Goal: Information Seeking & Learning: Learn about a topic

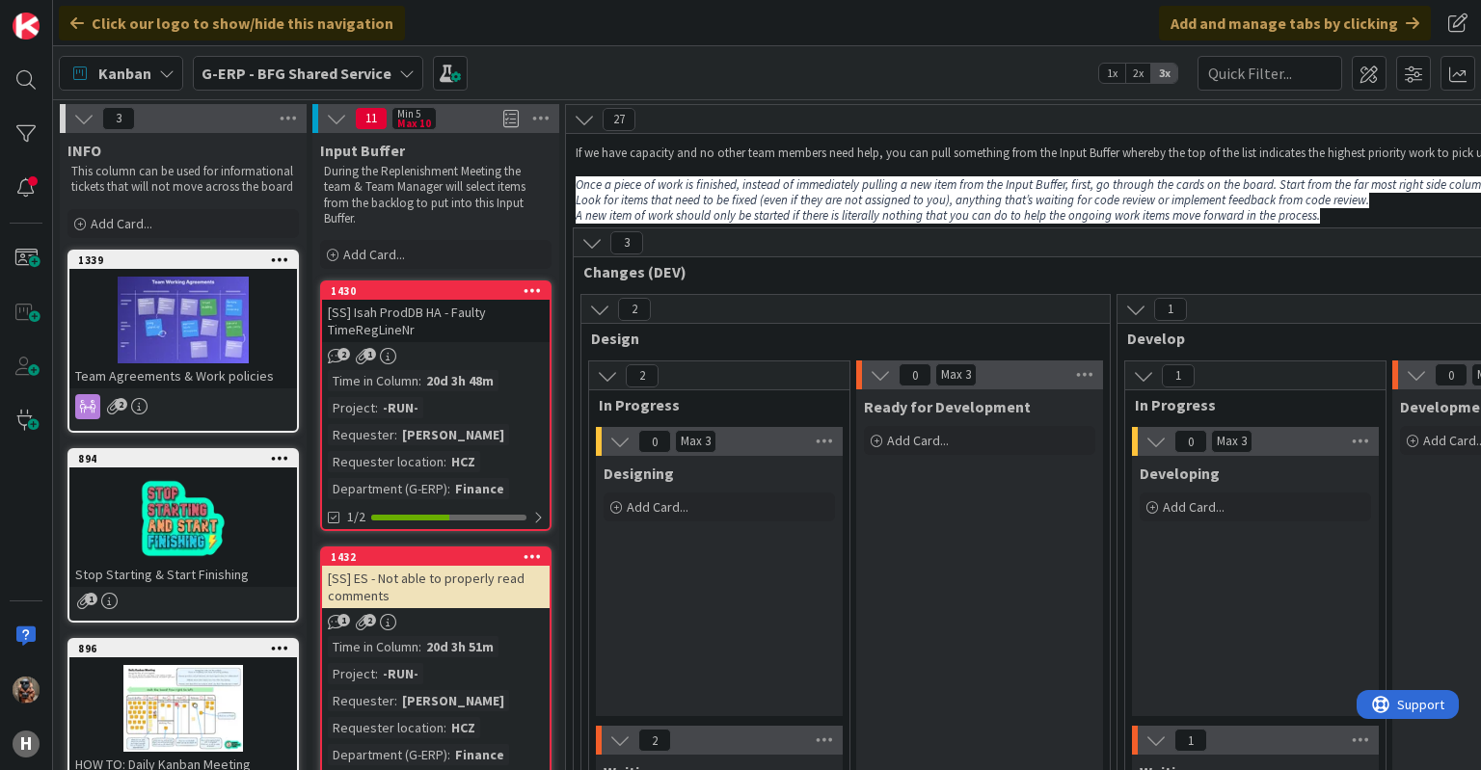
click at [377, 80] on b "G-ERP - BFG Shared Service" at bounding box center [296, 73] width 190 height 19
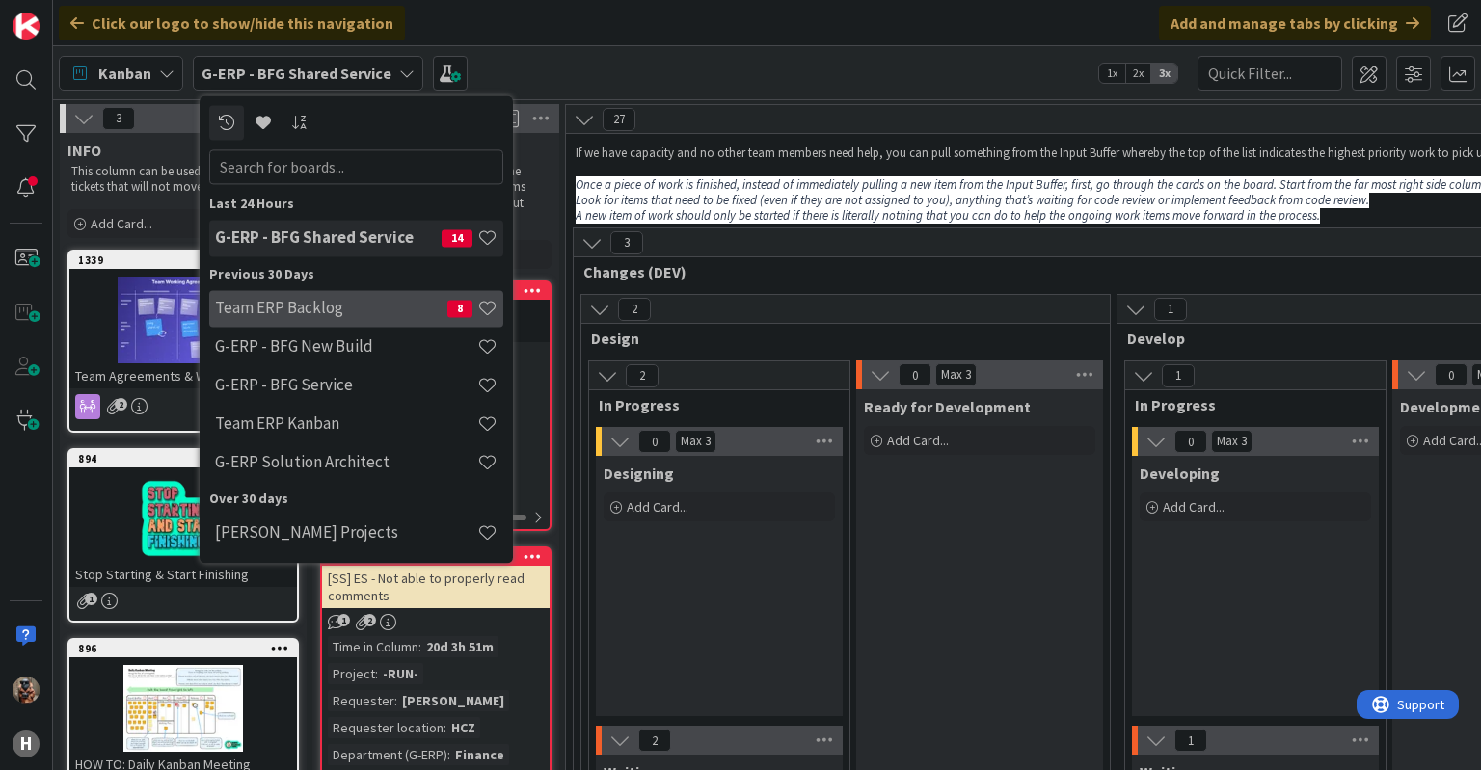
click at [399, 240] on div "Team ERP Backlog 8" at bounding box center [356, 308] width 294 height 37
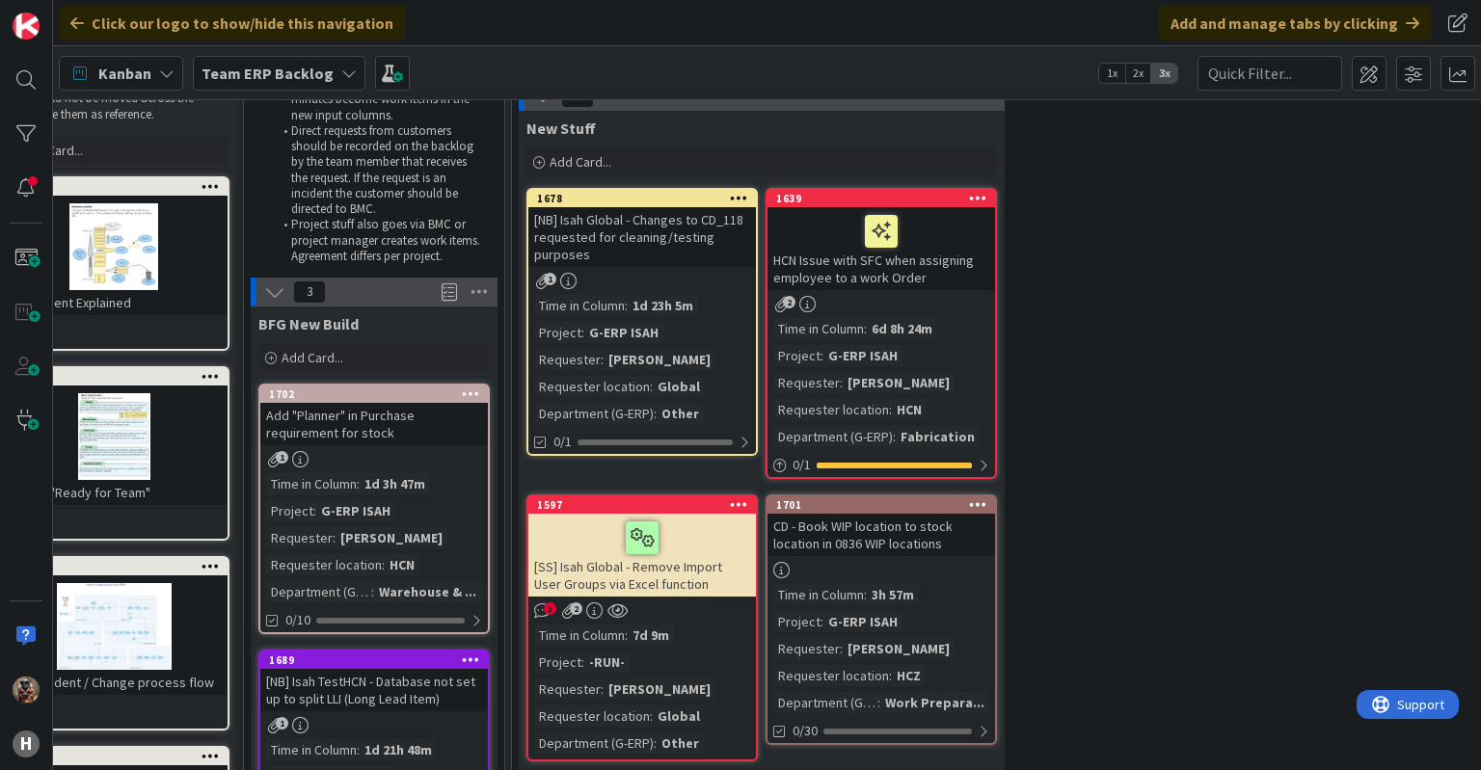
scroll to position [0, 69]
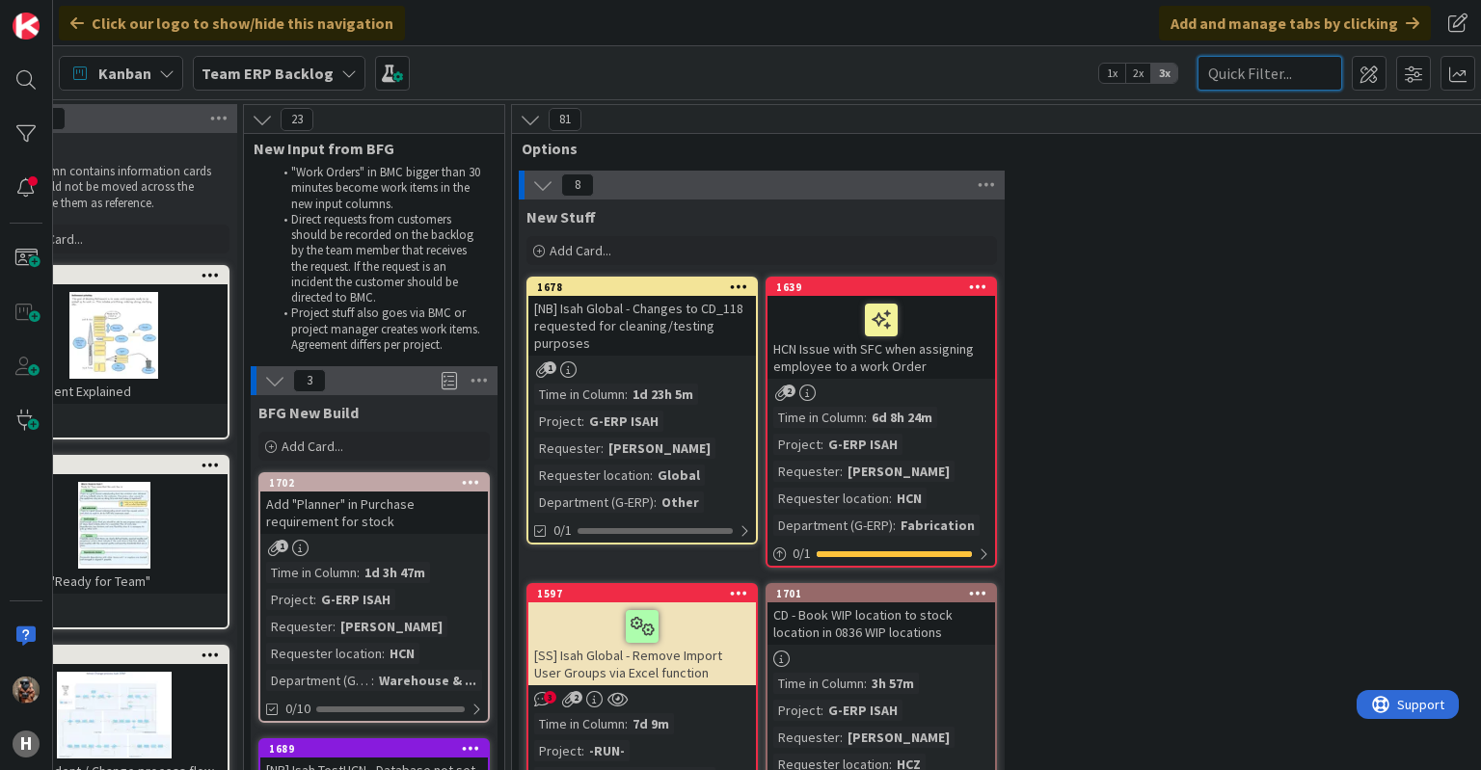
click at [583, 72] on input "text" at bounding box center [1269, 73] width 145 height 35
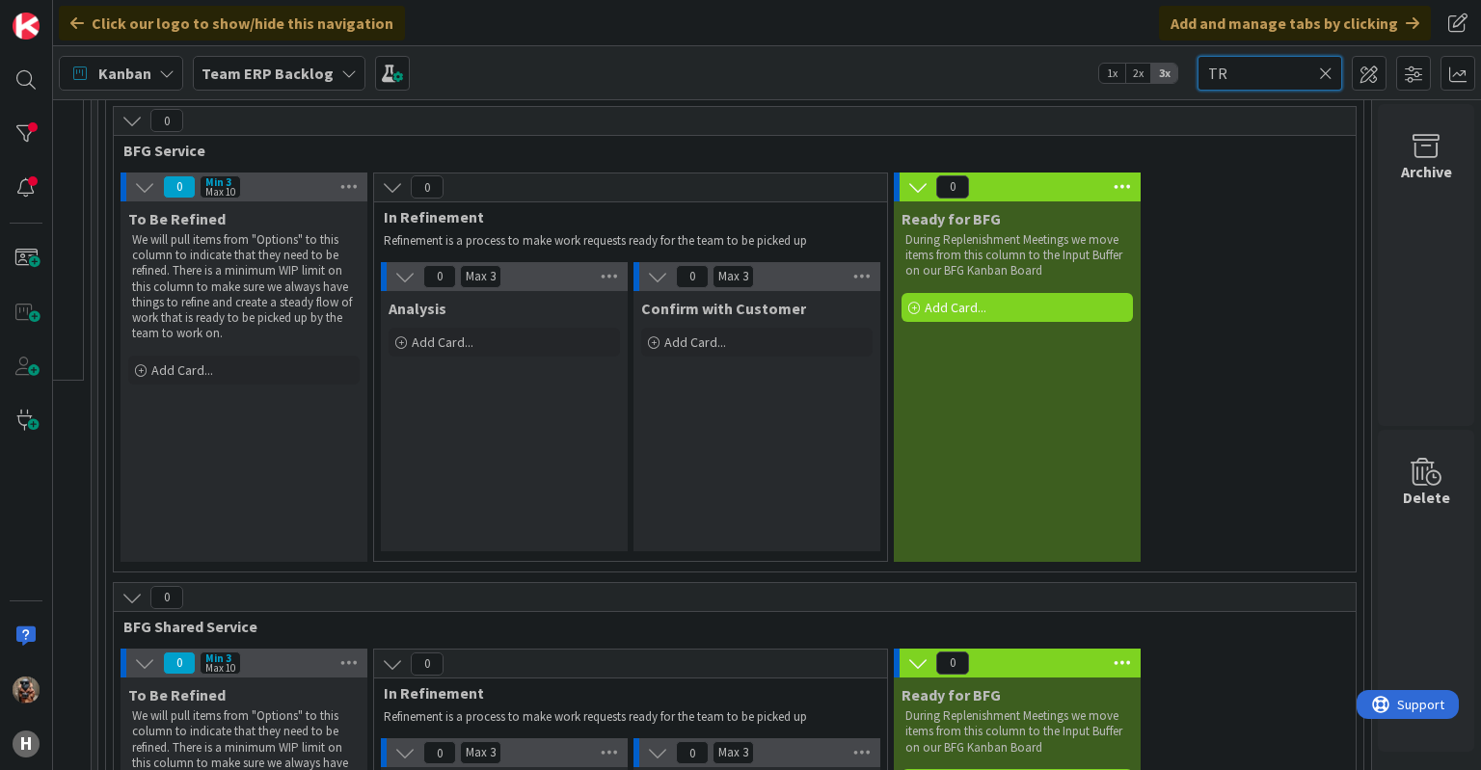
scroll to position [2341, 2042]
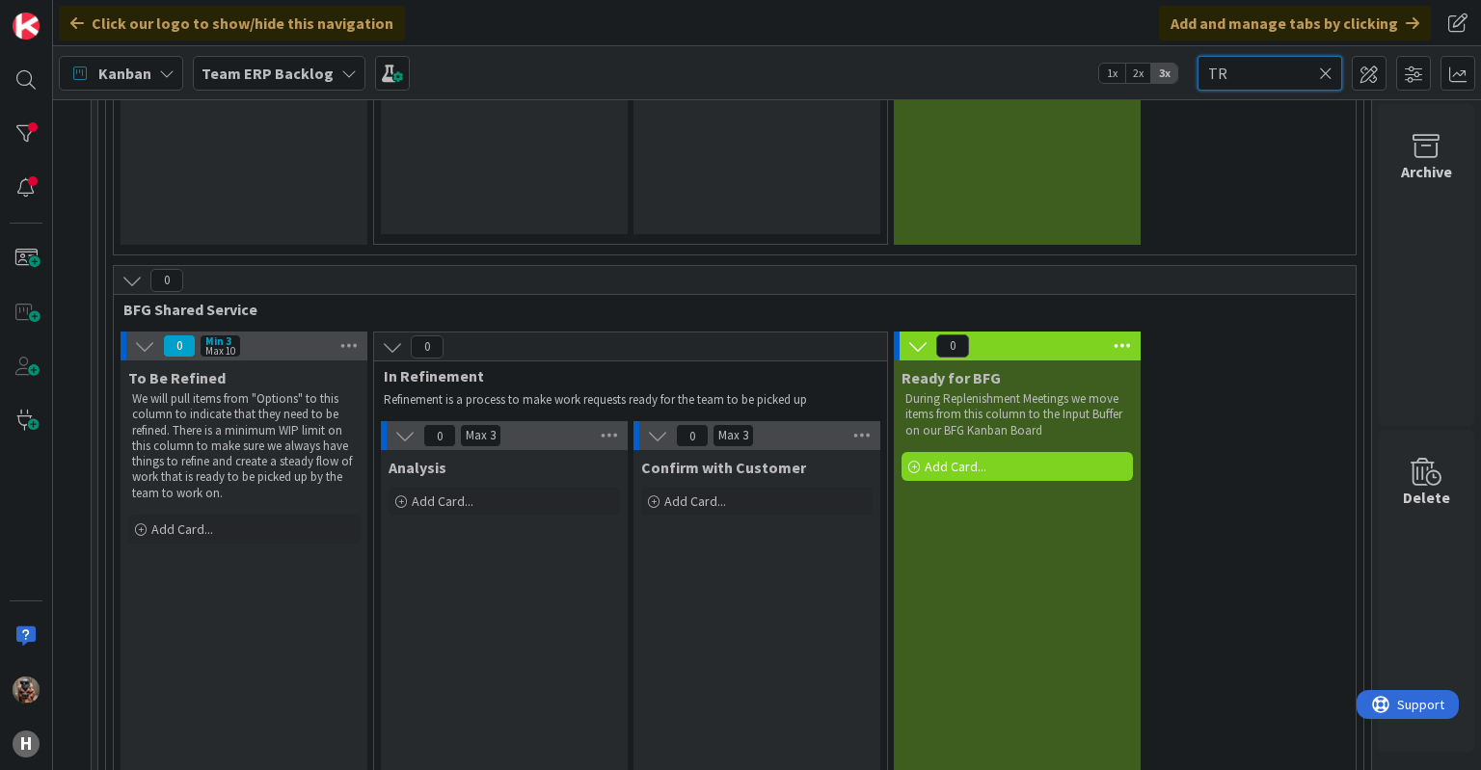
type input "TR"
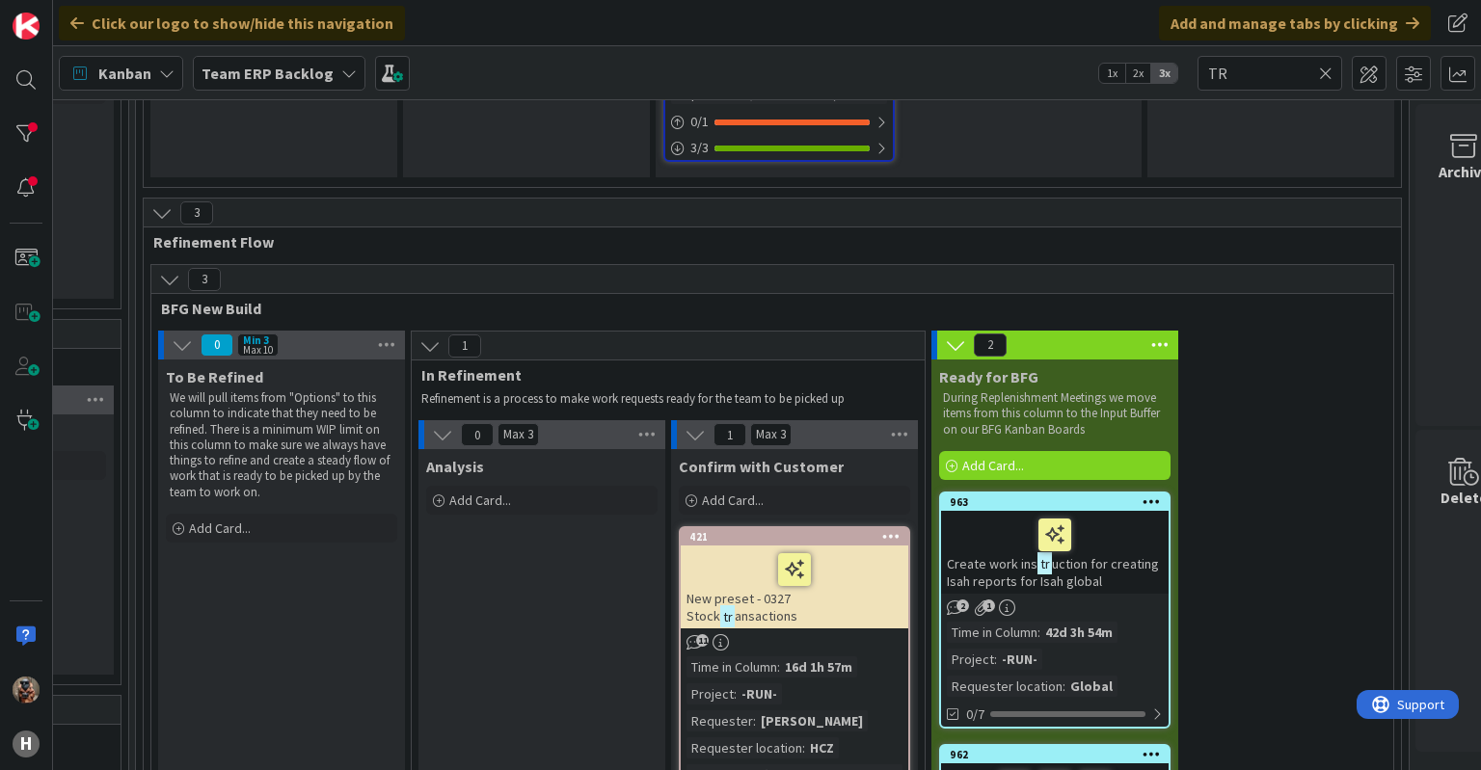
click at [583, 240] on p "Refinement is a process to make work requests ready for the team to be picked up" at bounding box center [662, 398] width 482 height 15
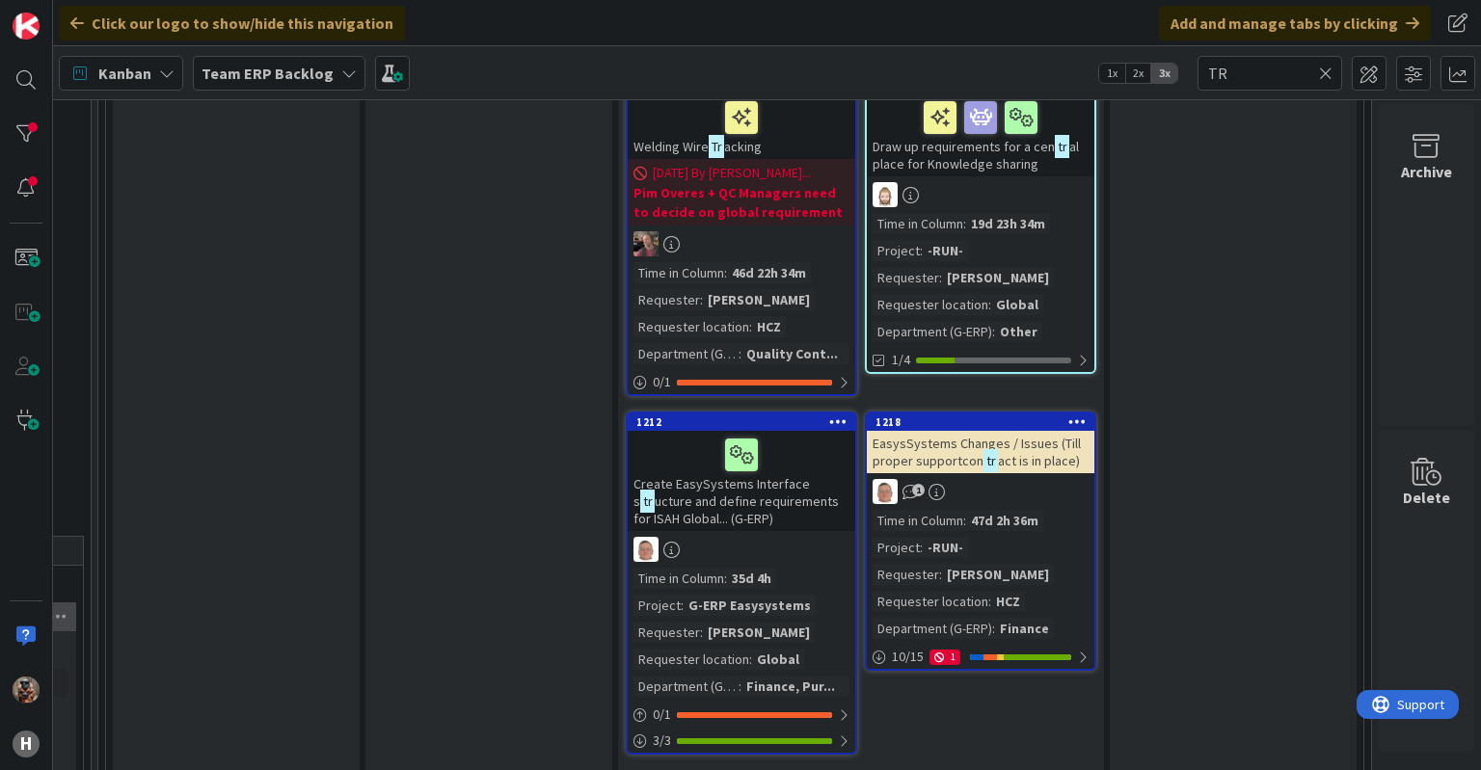
scroll to position [546, 2042]
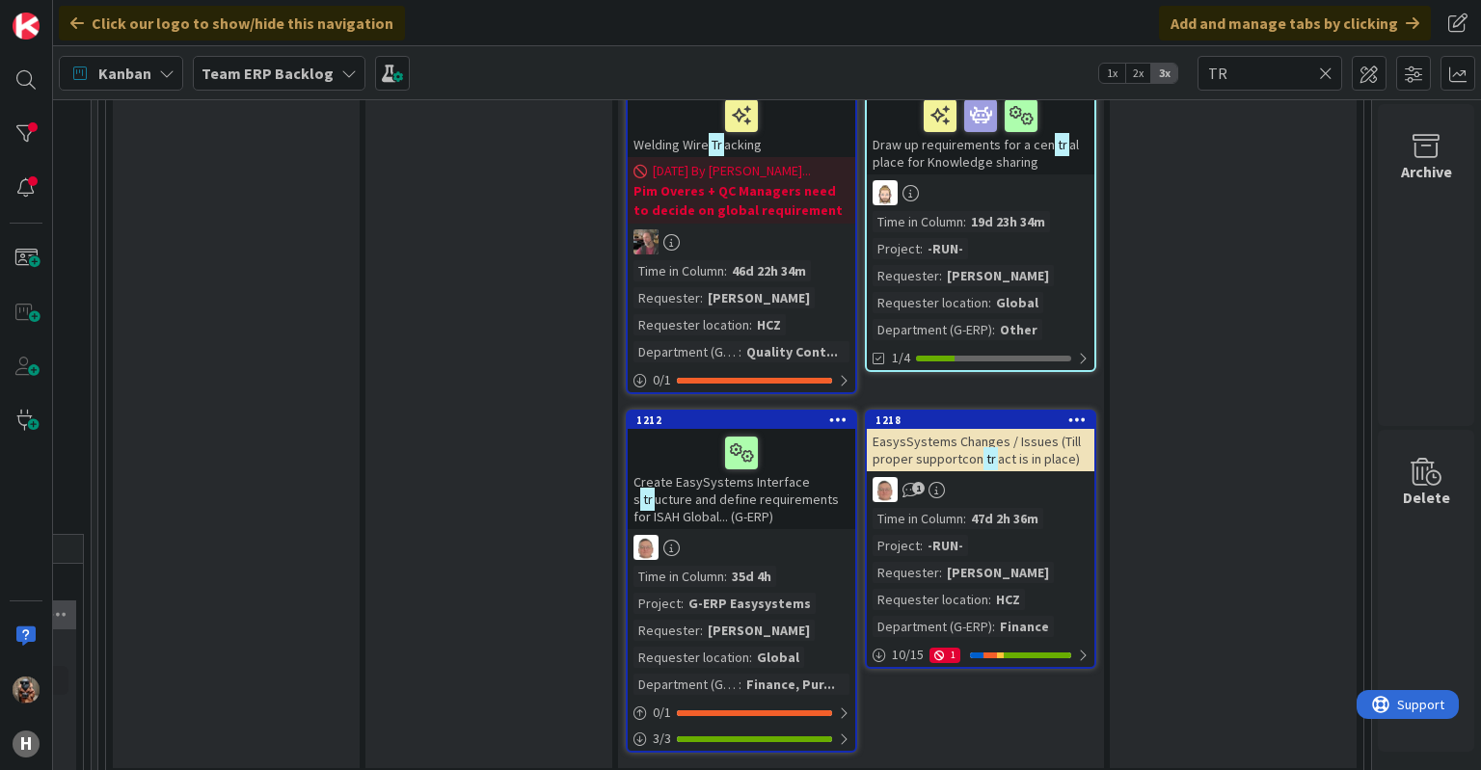
click at [583, 72] on icon at bounding box center [1325, 73] width 13 height 17
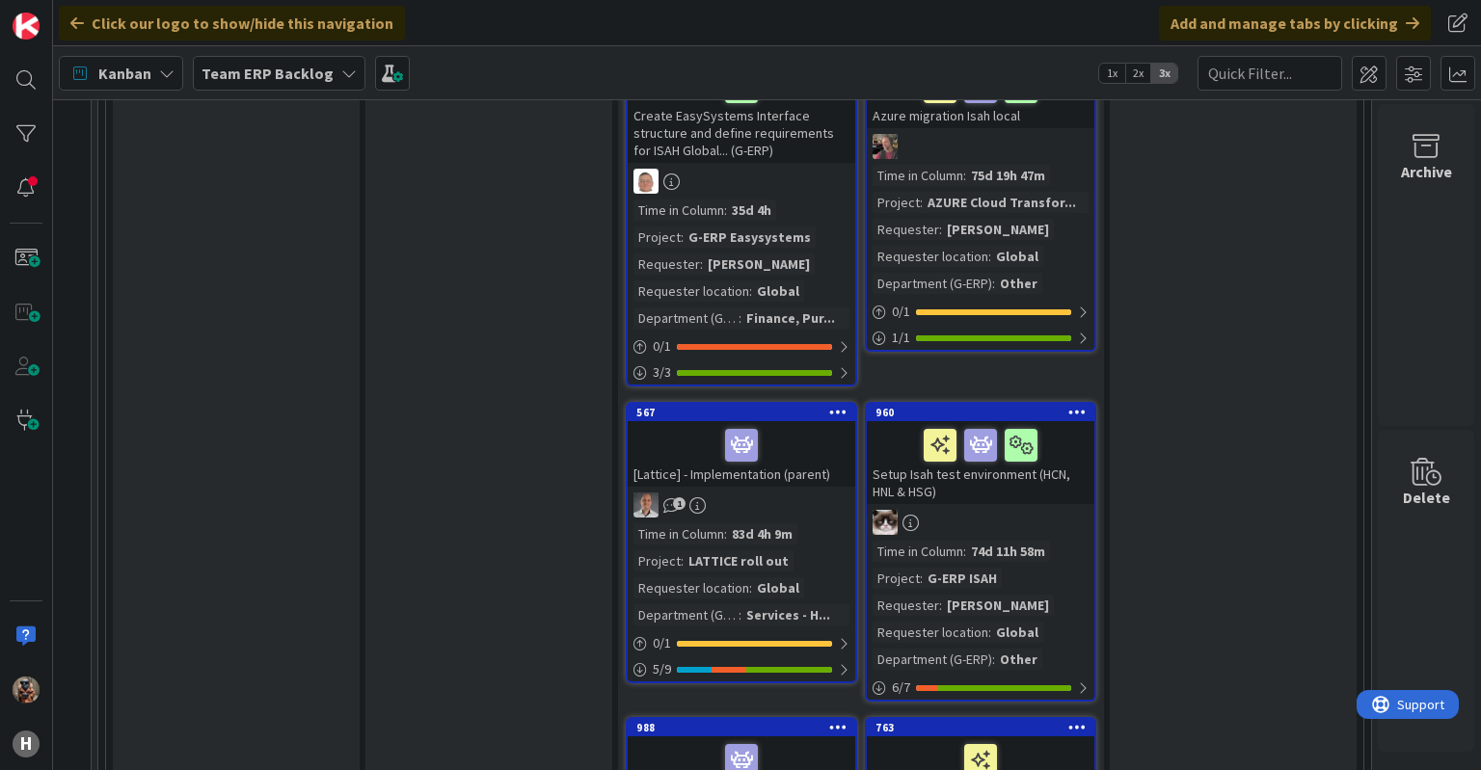
scroll to position [2398, 2042]
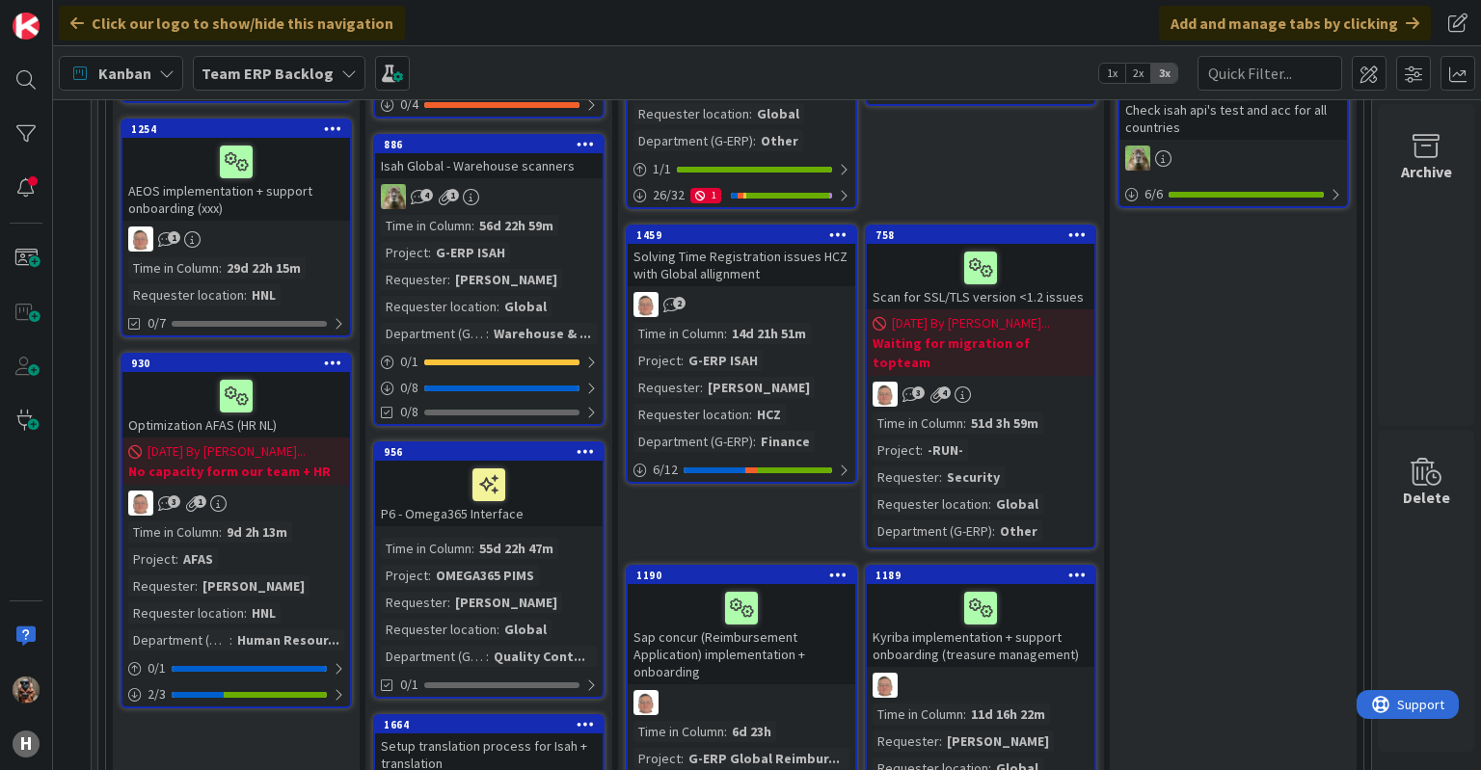
scroll to position [408, 2042]
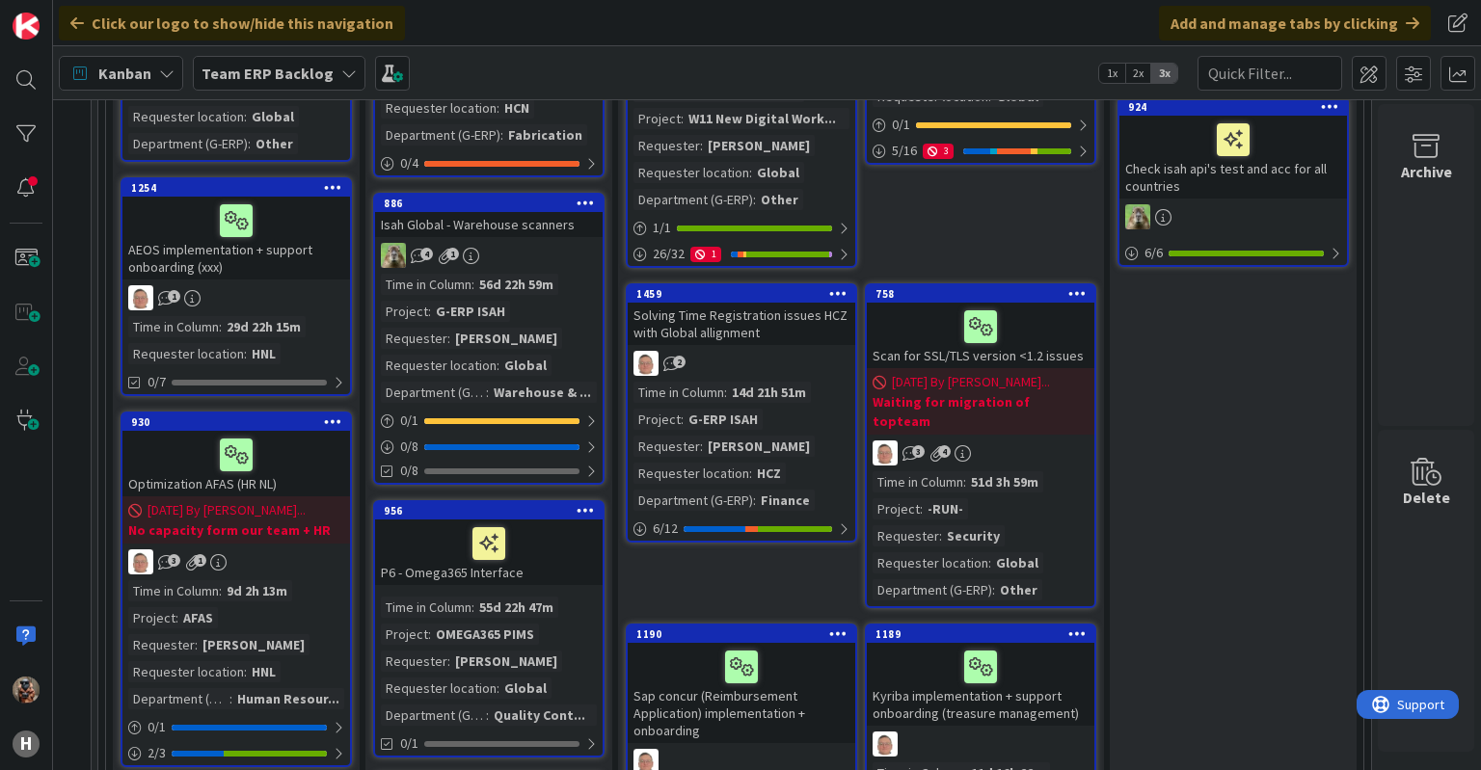
click at [583, 240] on div "2" at bounding box center [742, 363] width 228 height 25
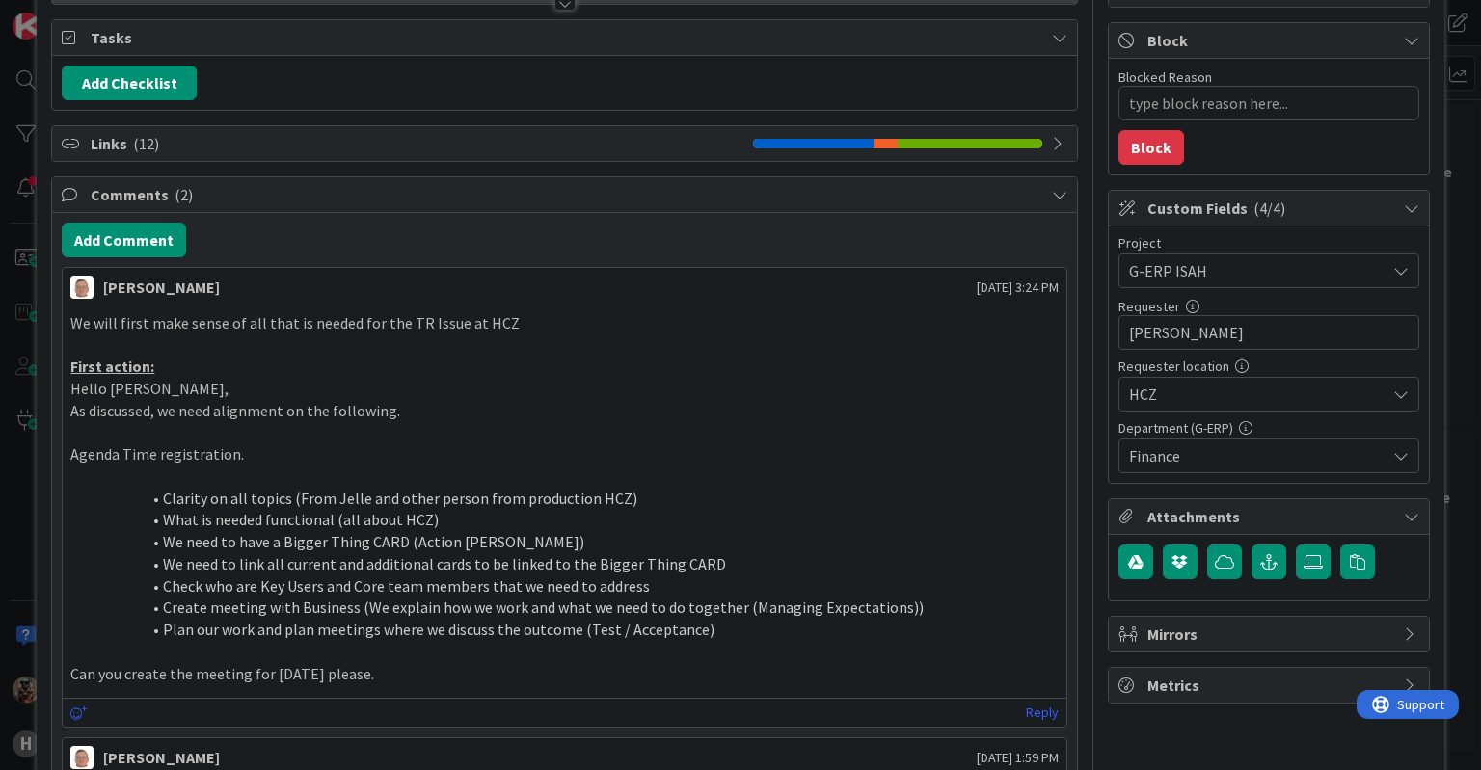
scroll to position [62, 0]
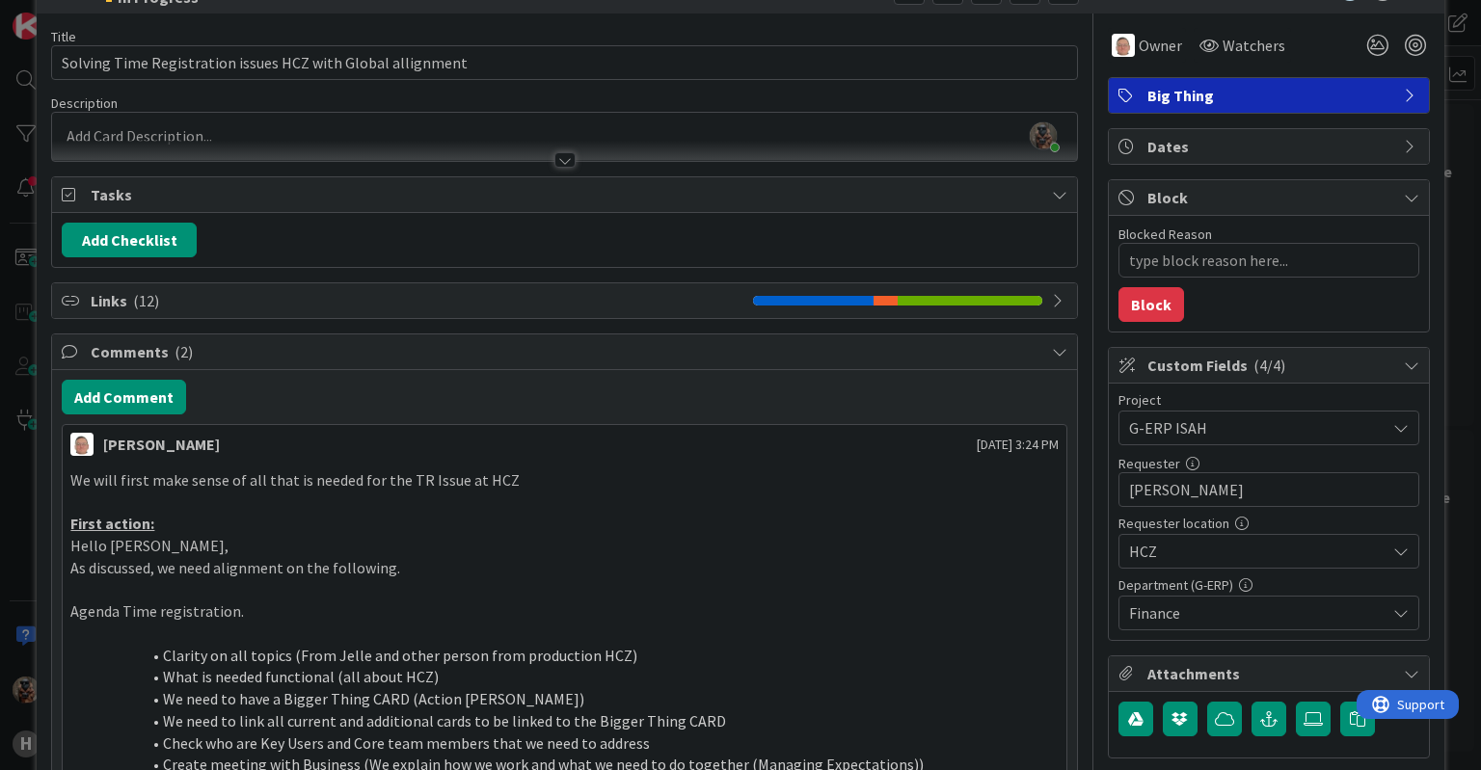
click at [428, 240] on span "Links ( 12 )" at bounding box center [417, 300] width 652 height 23
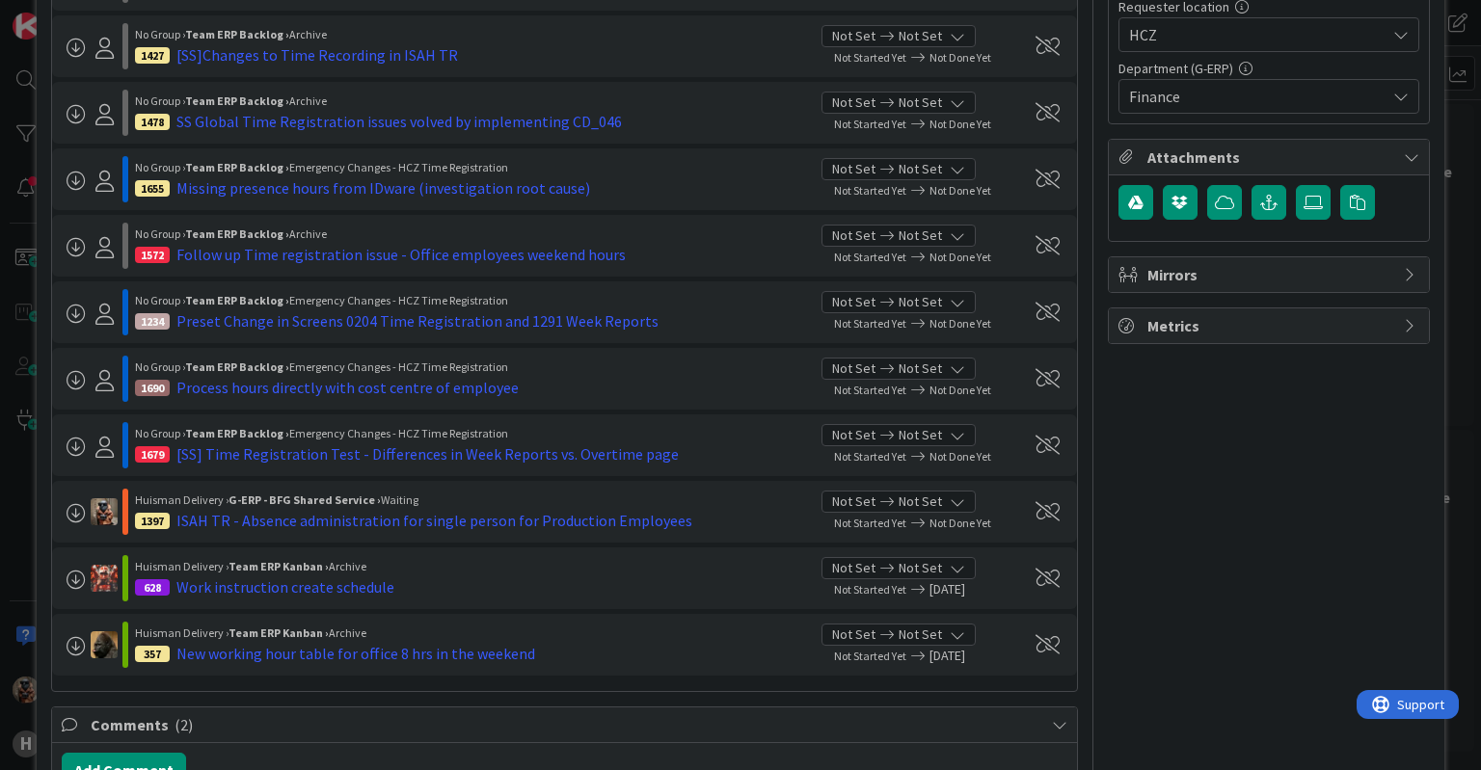
scroll to position [582, 0]
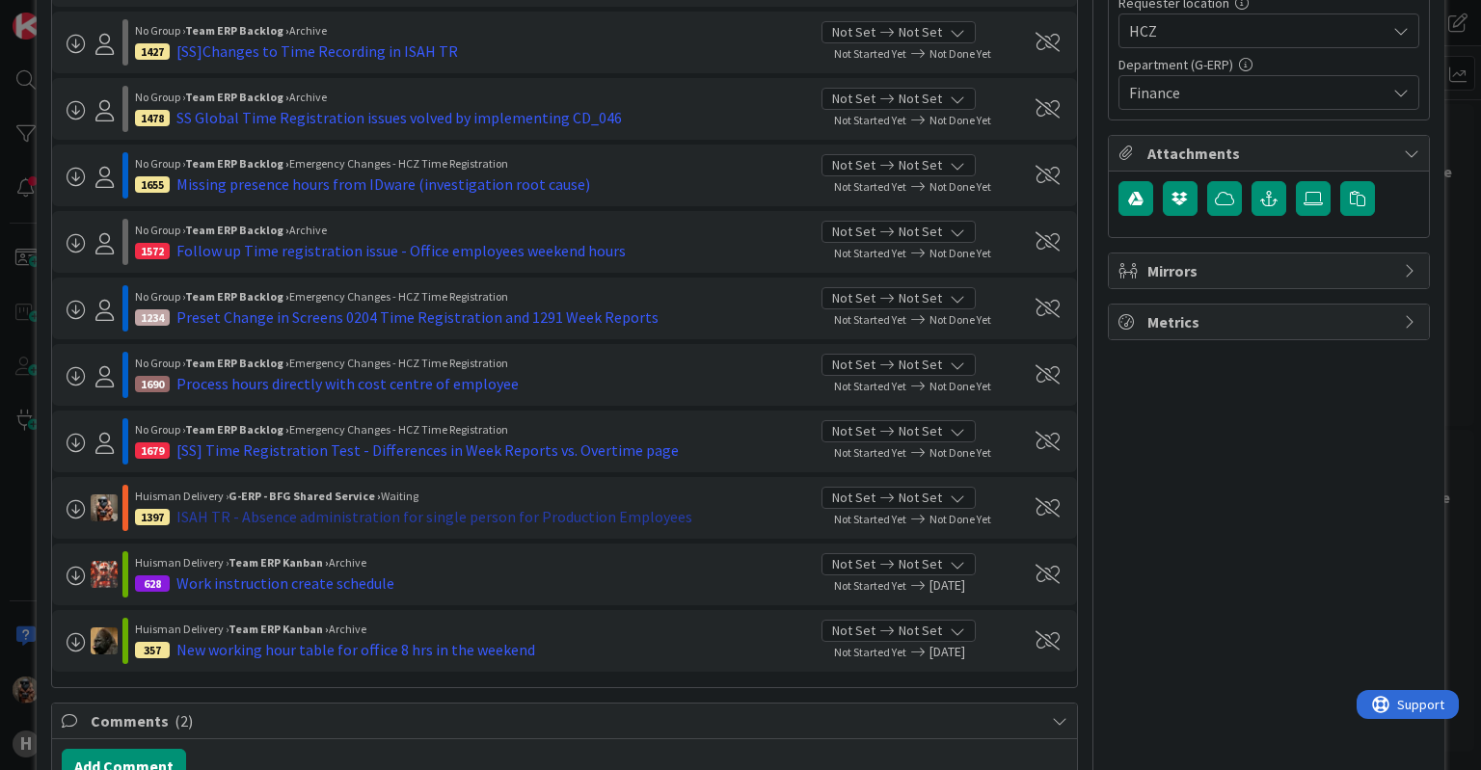
click at [494, 240] on div "ISAH TR - Absence administration for single person for Production Employees" at bounding box center [434, 516] width 516 height 23
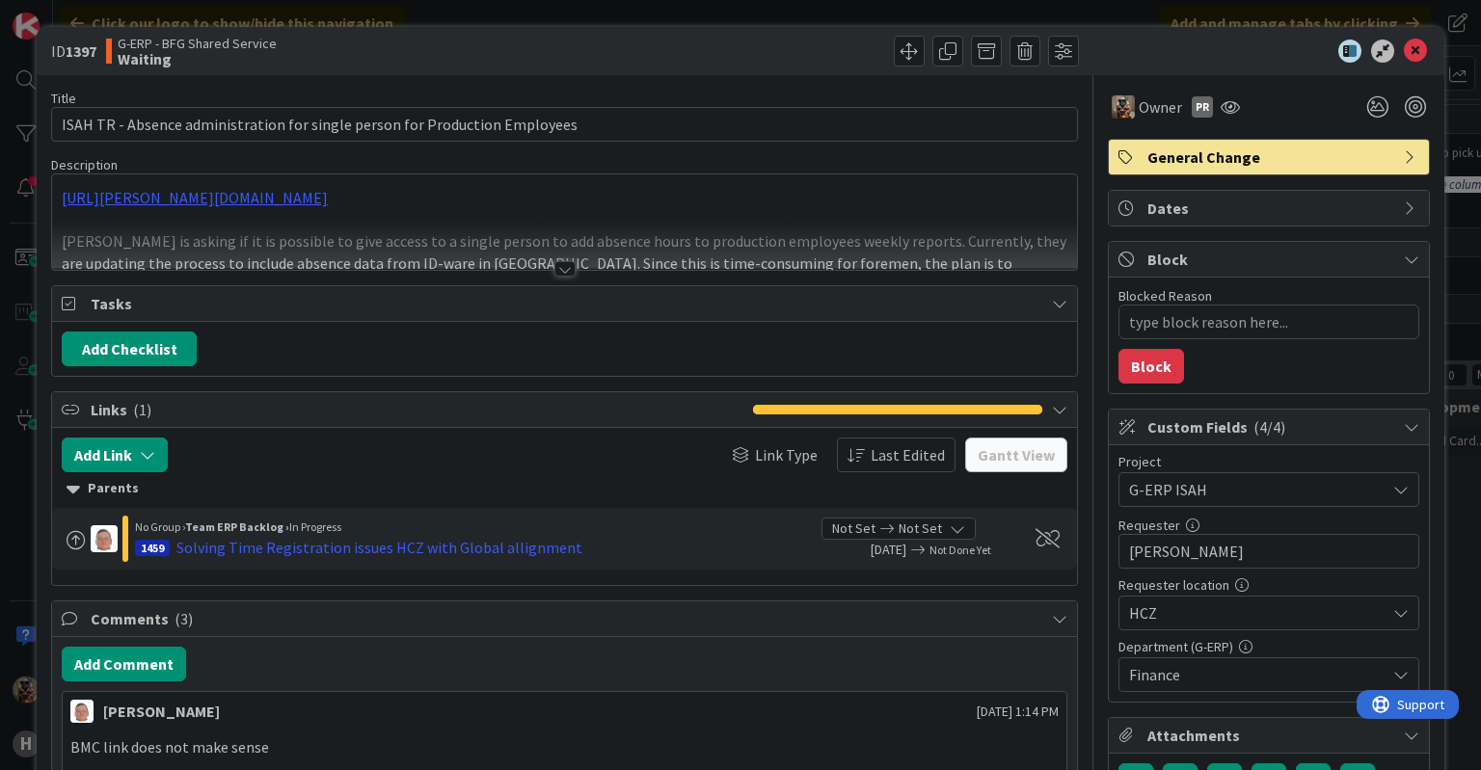
click at [503, 240] on div at bounding box center [564, 245] width 1024 height 49
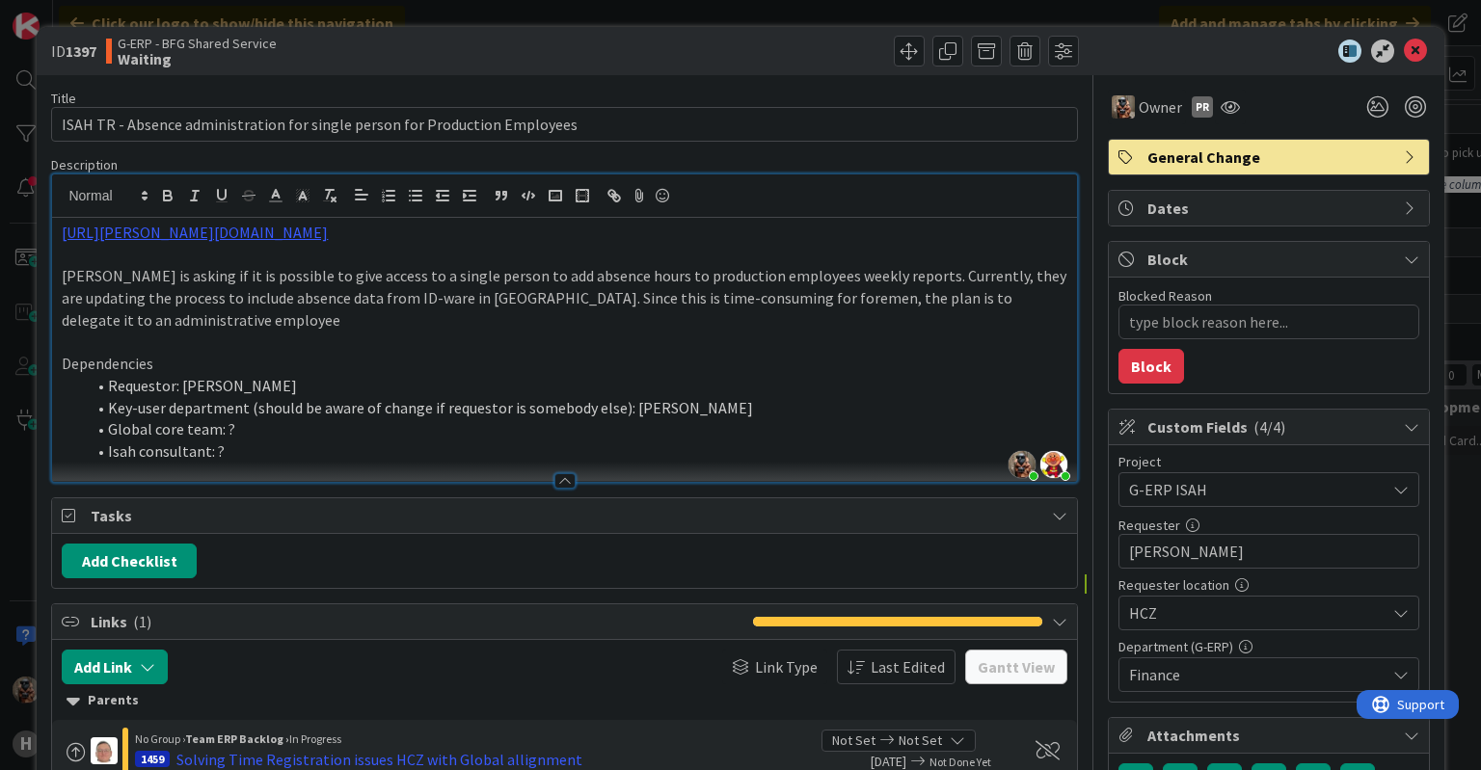
click at [378, 240] on li "Global core team: ?" at bounding box center [575, 429] width 981 height 22
click at [328, 240] on li "Isah consultant: ?" at bounding box center [575, 452] width 981 height 22
click at [351, 240] on li "Requestor: [PERSON_NAME]" at bounding box center [575, 386] width 981 height 22
click at [328, 240] on p "Dependencies" at bounding box center [564, 364] width 1004 height 22
click at [312, 240] on p at bounding box center [564, 343] width 1004 height 22
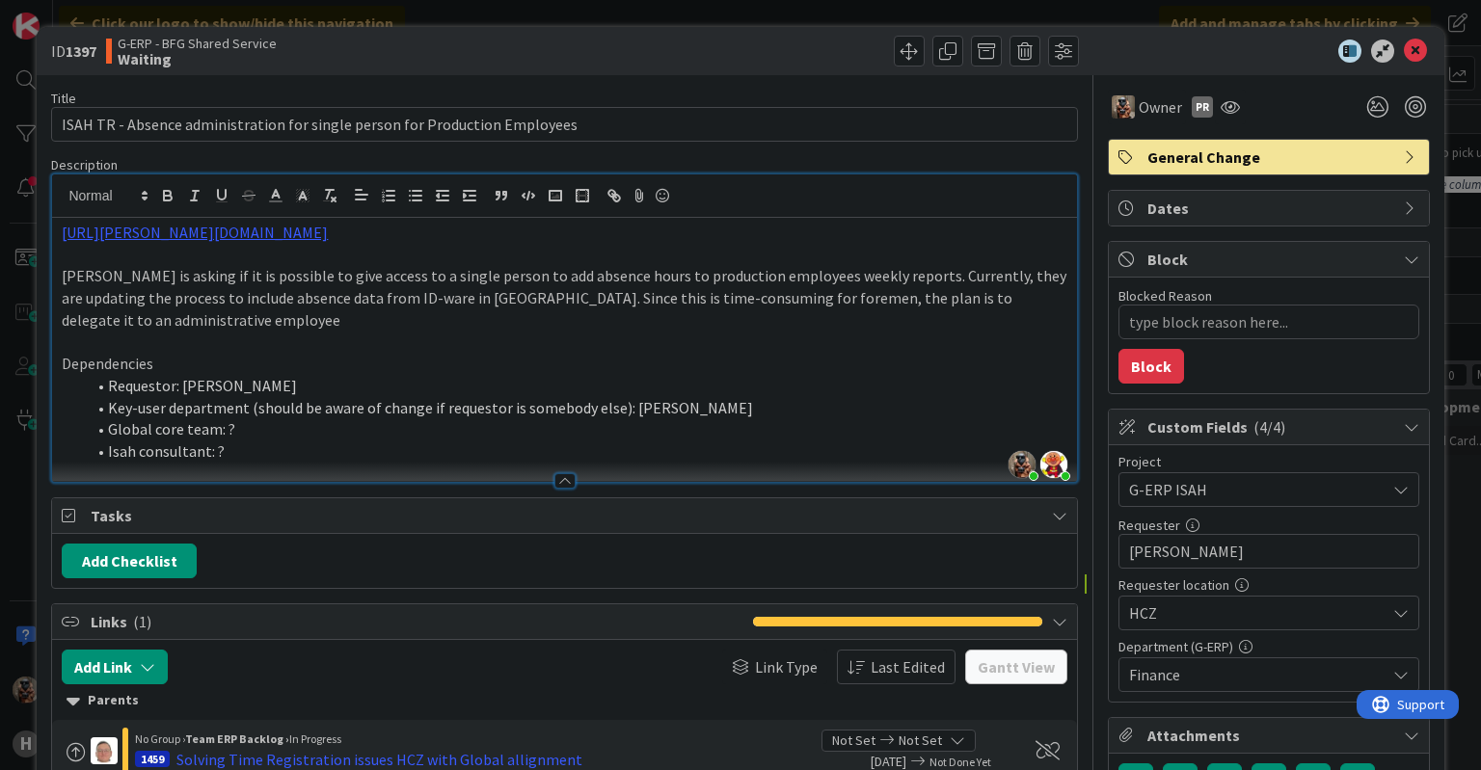
click at [317, 240] on p at bounding box center [564, 255] width 1004 height 22
click at [171, 240] on p at bounding box center [564, 343] width 1004 height 22
click at [172, 240] on p "[PERSON_NAME] is asking if it is possible to give access to a single person to …" at bounding box center [564, 298] width 1004 height 66
click at [183, 240] on p "[PERSON_NAME] is asking if it is possible to give access to a single person to …" at bounding box center [564, 298] width 1004 height 66
click at [192, 240] on p at bounding box center [564, 255] width 1004 height 22
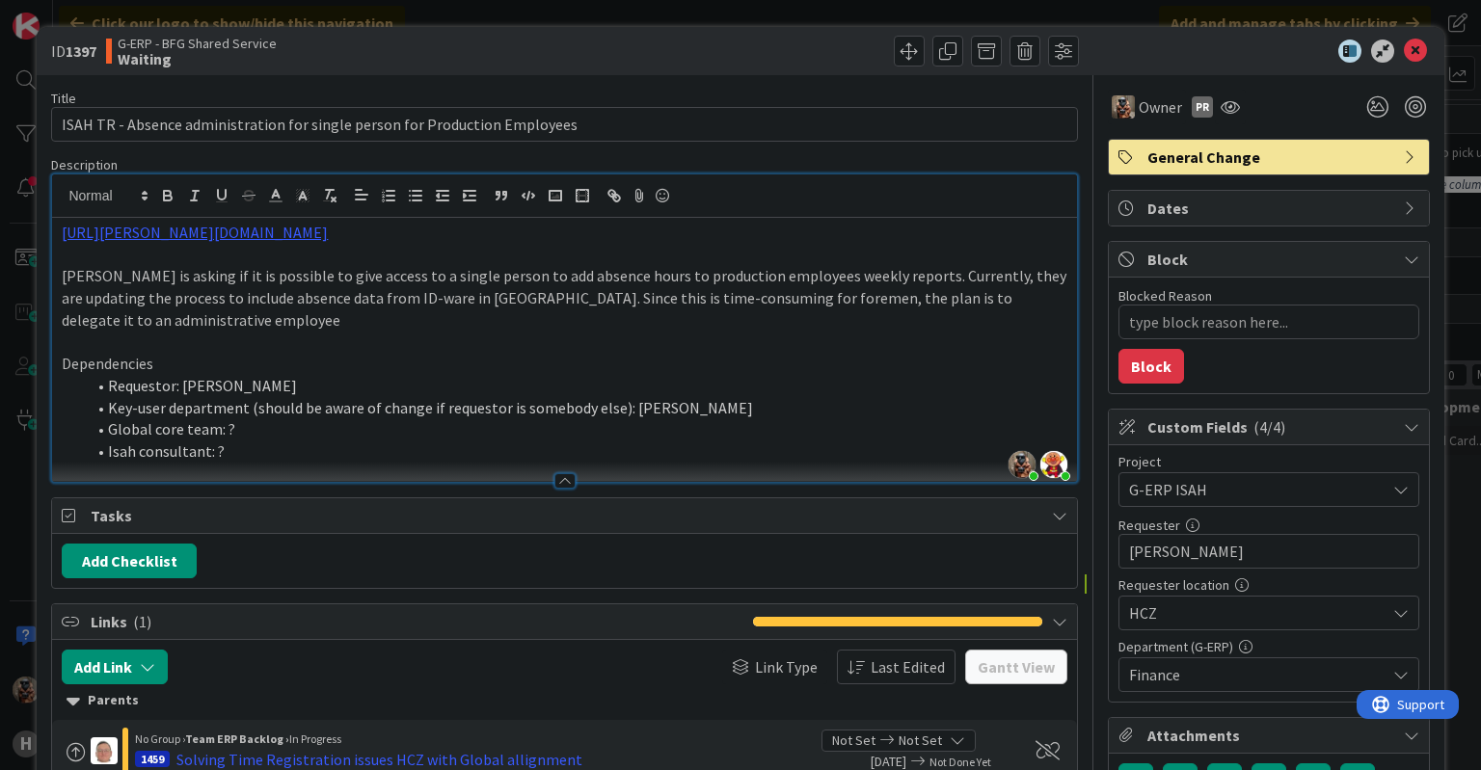
click at [583, 218] on div "[URL][PERSON_NAME][DOMAIN_NAME] Jelle is asking if it is possible to give acces…" at bounding box center [564, 350] width 1024 height 264
click at [583, 240] on p "[PERSON_NAME] is asking if it is possible to give access to a single person to …" at bounding box center [564, 298] width 1004 height 66
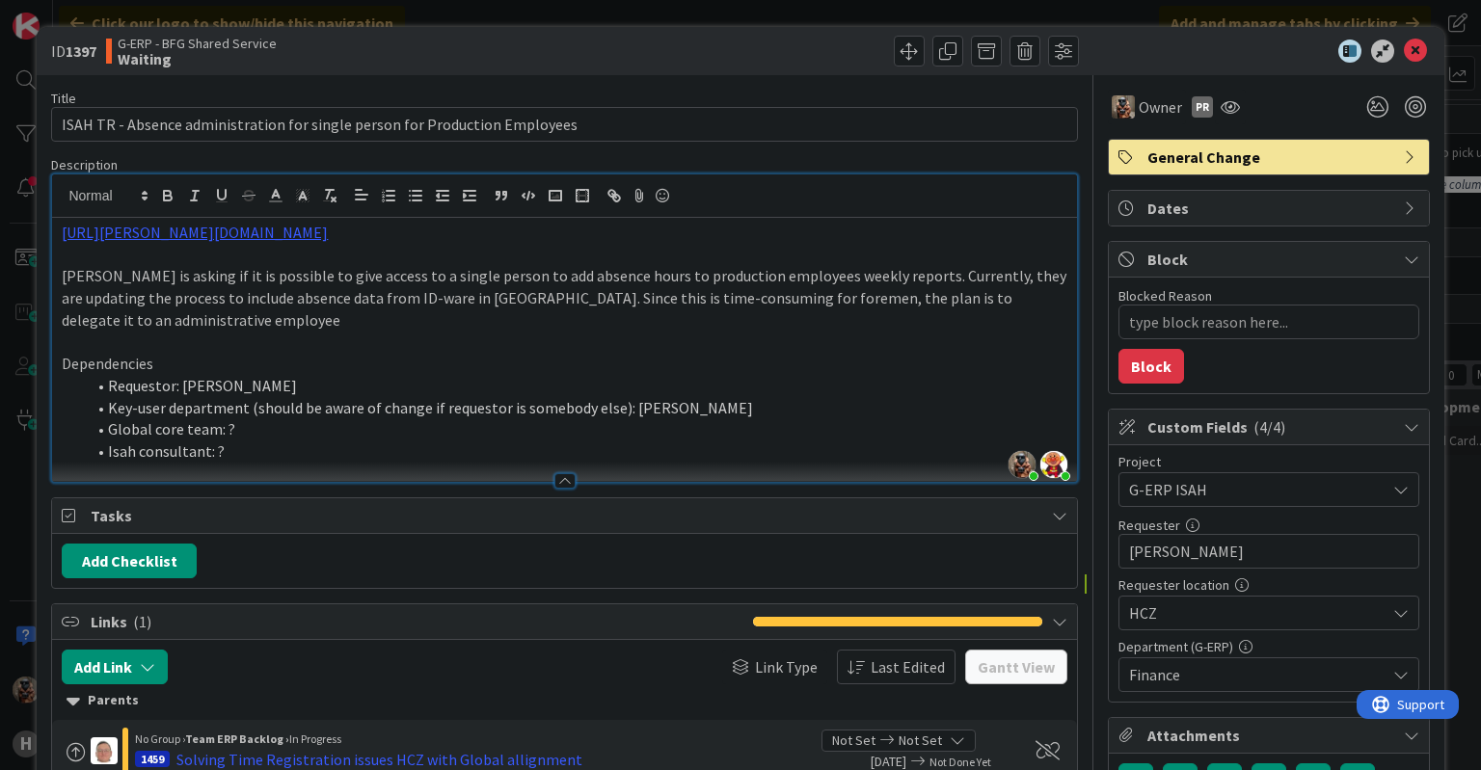
click at [583, 240] on p "[PERSON_NAME] is asking if it is possible to give access to a single person to …" at bounding box center [564, 298] width 1004 height 66
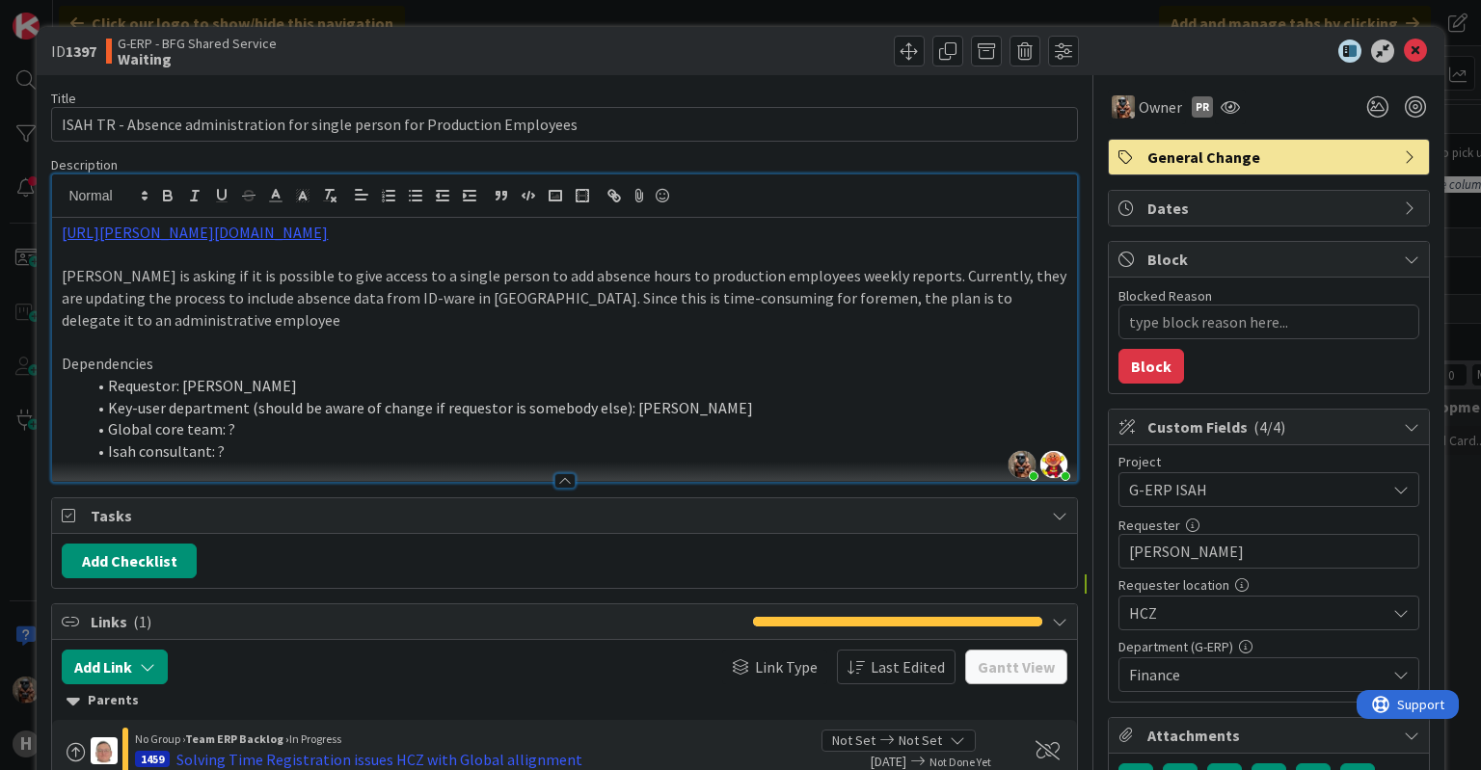
click at [583, 240] on p "[PERSON_NAME] is asking if it is possible to give access to a single person to …" at bounding box center [564, 298] width 1004 height 66
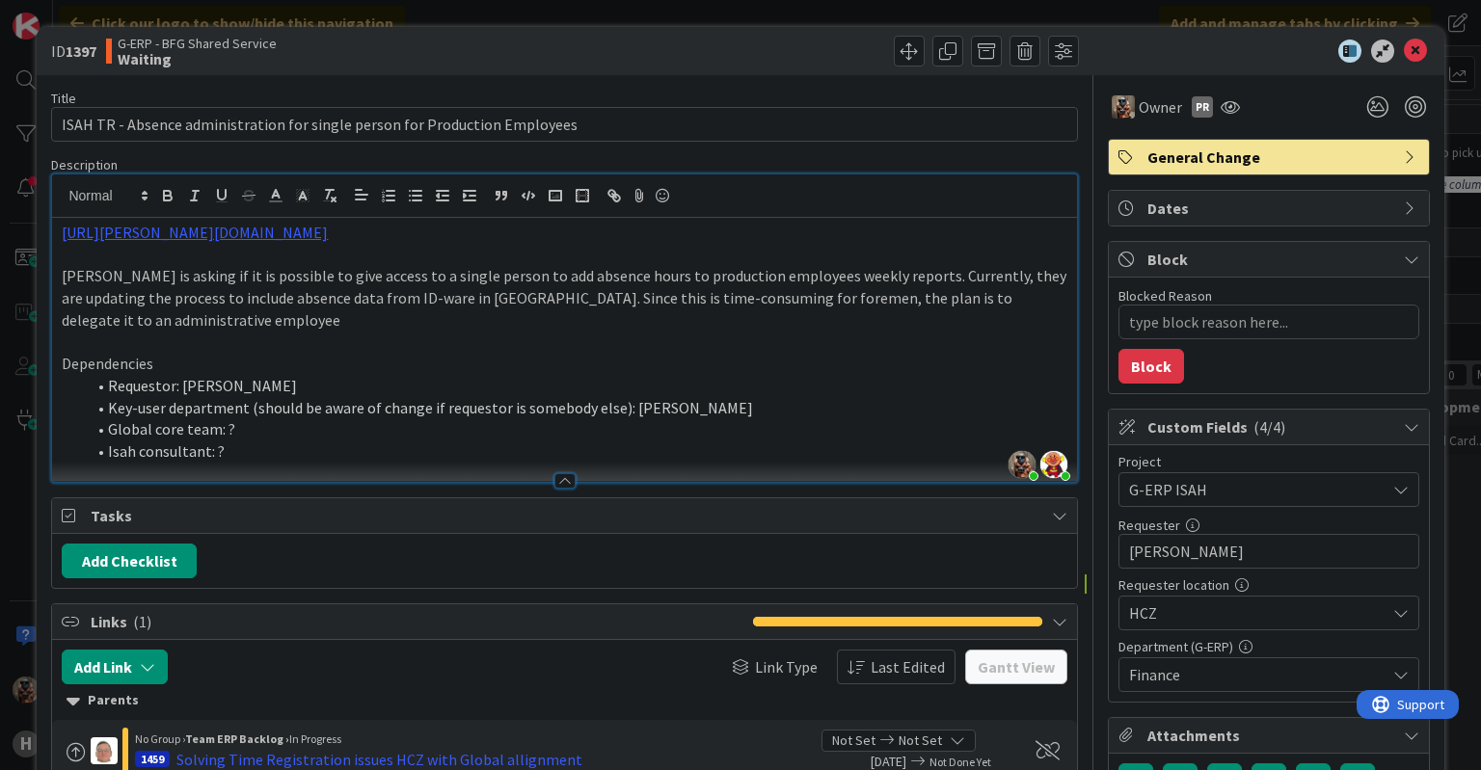
click at [583, 240] on p "[PERSON_NAME] is asking if it is possible to give access to a single person to …" at bounding box center [564, 298] width 1004 height 66
click at [450, 240] on div "Add Link Link Type Last Edited [PERSON_NAME] View Parents No Group › Team ERP B…" at bounding box center [564, 718] width 1024 height 157
click at [583, 240] on li "Isah consultant: ?" at bounding box center [575, 452] width 981 height 22
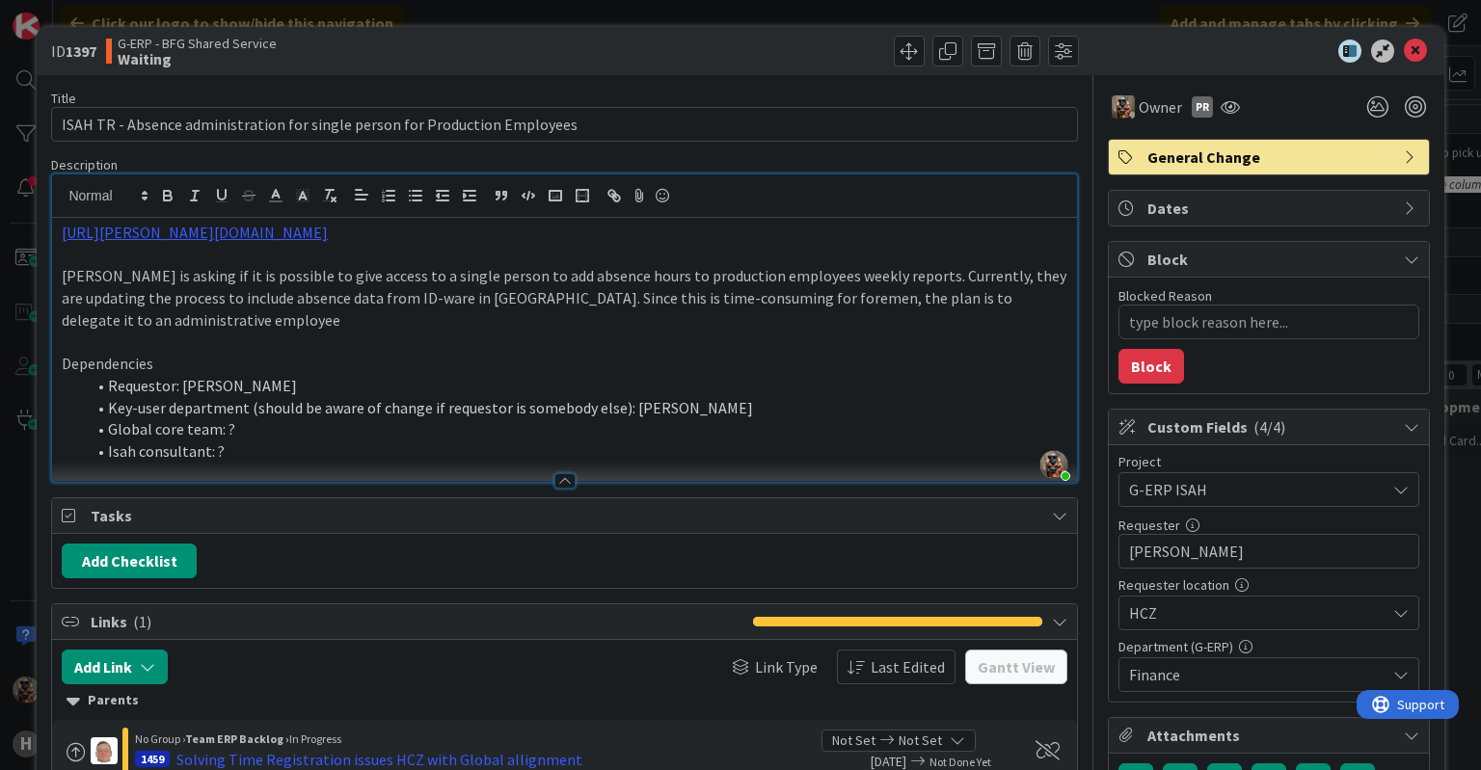
click at [583, 240] on li "Global core team: ?" at bounding box center [575, 429] width 981 height 22
click at [583, 240] on li "Key-user department (should be aware of change if requestor is somebody else): …" at bounding box center [575, 408] width 981 height 22
click at [405, 240] on p at bounding box center [564, 343] width 1004 height 22
click at [583, 240] on li "Key-user department (should be aware of change if requestor is somebody else): …" at bounding box center [575, 408] width 981 height 22
click at [566, 240] on div at bounding box center [564, 480] width 21 height 15
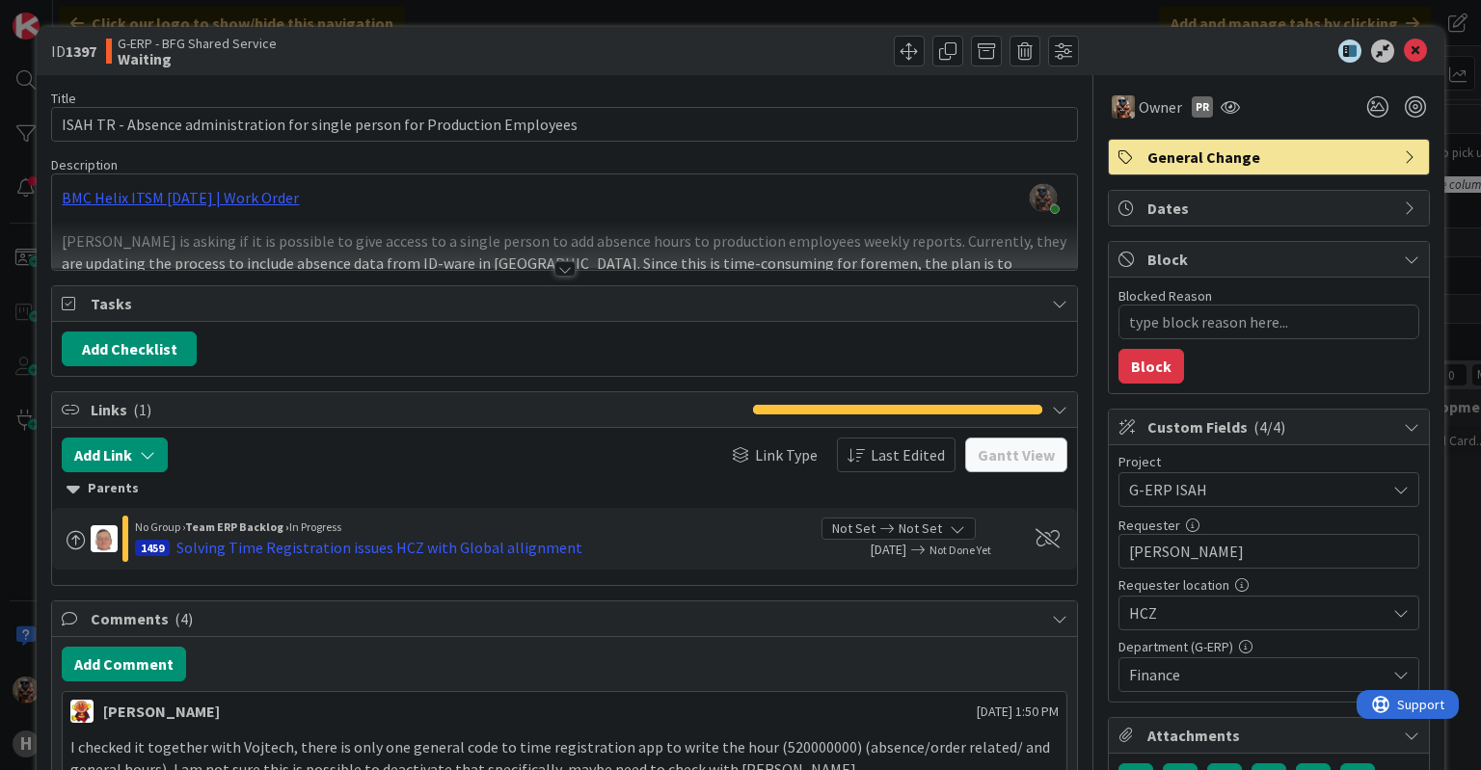
click at [541, 240] on div at bounding box center [564, 245] width 1024 height 49
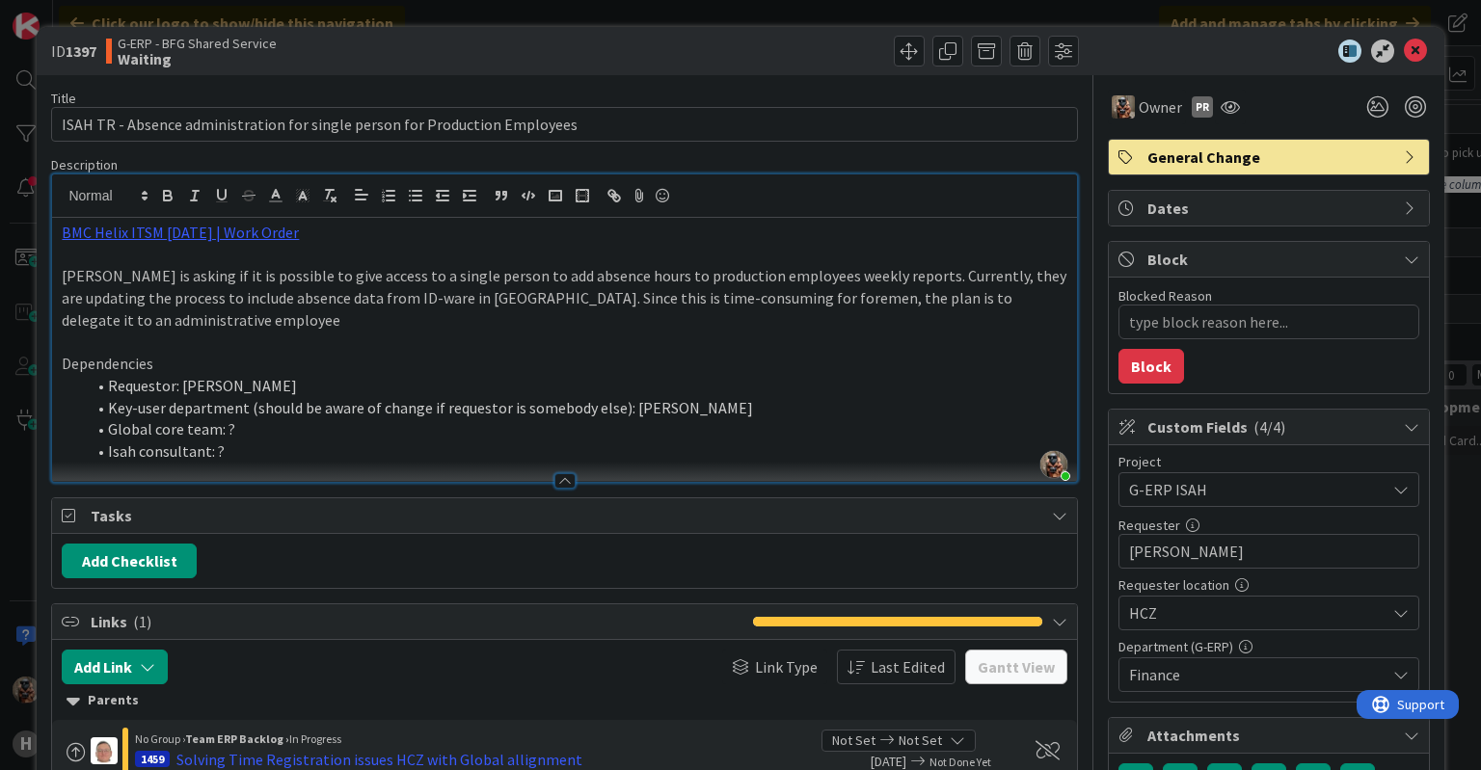
type textarea "x"
